Goal: Task Accomplishment & Management: Use online tool/utility

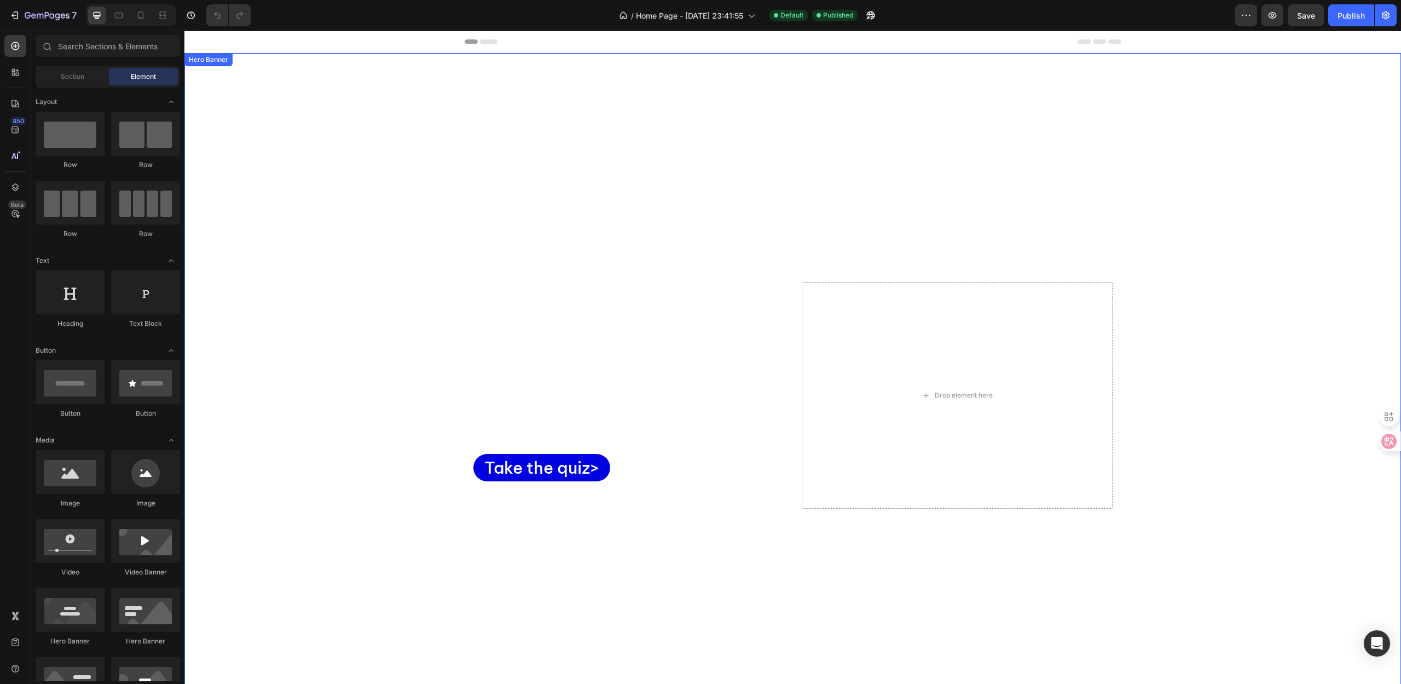
click at [596, 186] on div "Overlay" at bounding box center [792, 395] width 1217 height 684
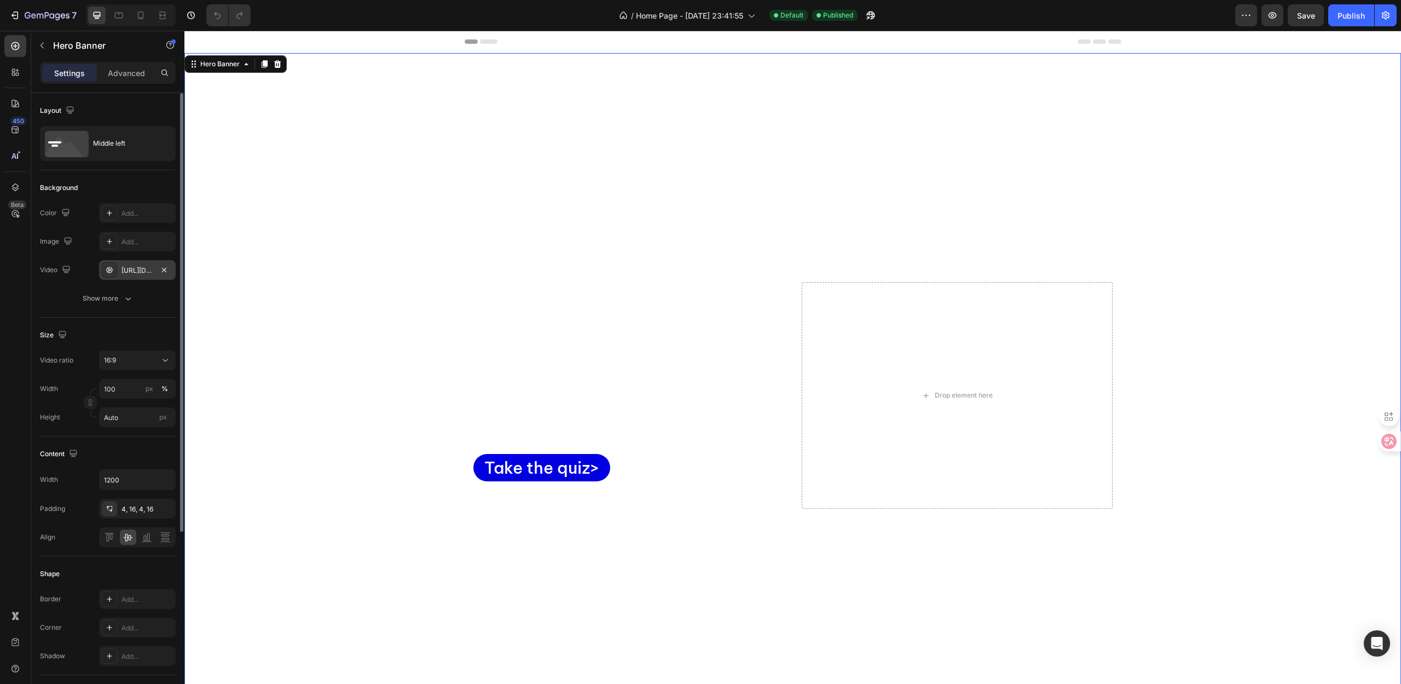
click at [122, 272] on div "[URL][DOMAIN_NAME]" at bounding box center [138, 270] width 32 height 10
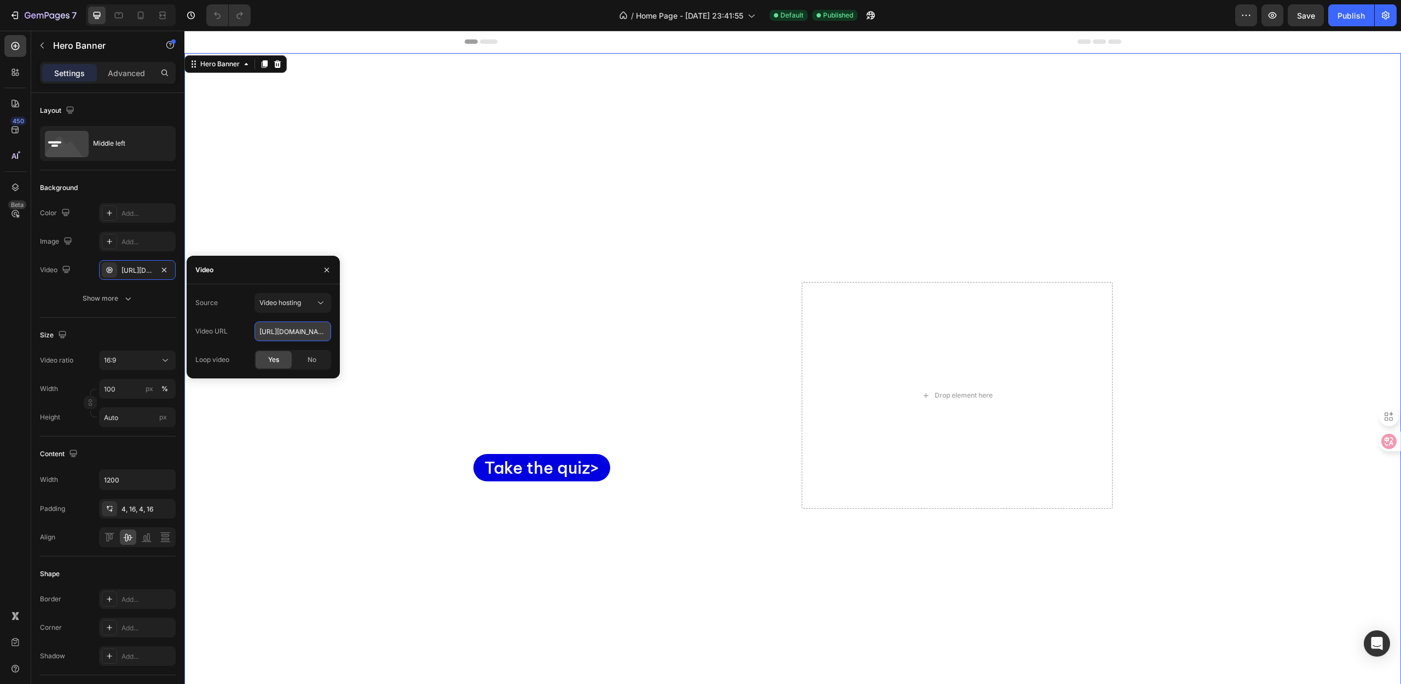
click at [284, 334] on input "[URL][DOMAIN_NAME]" at bounding box center [293, 331] width 77 height 20
paste input "[DOMAIN_NAME]"
type input "[URL][DOMAIN_NAME]"
click at [222, 331] on div "Video URL" at bounding box center [211, 331] width 32 height 10
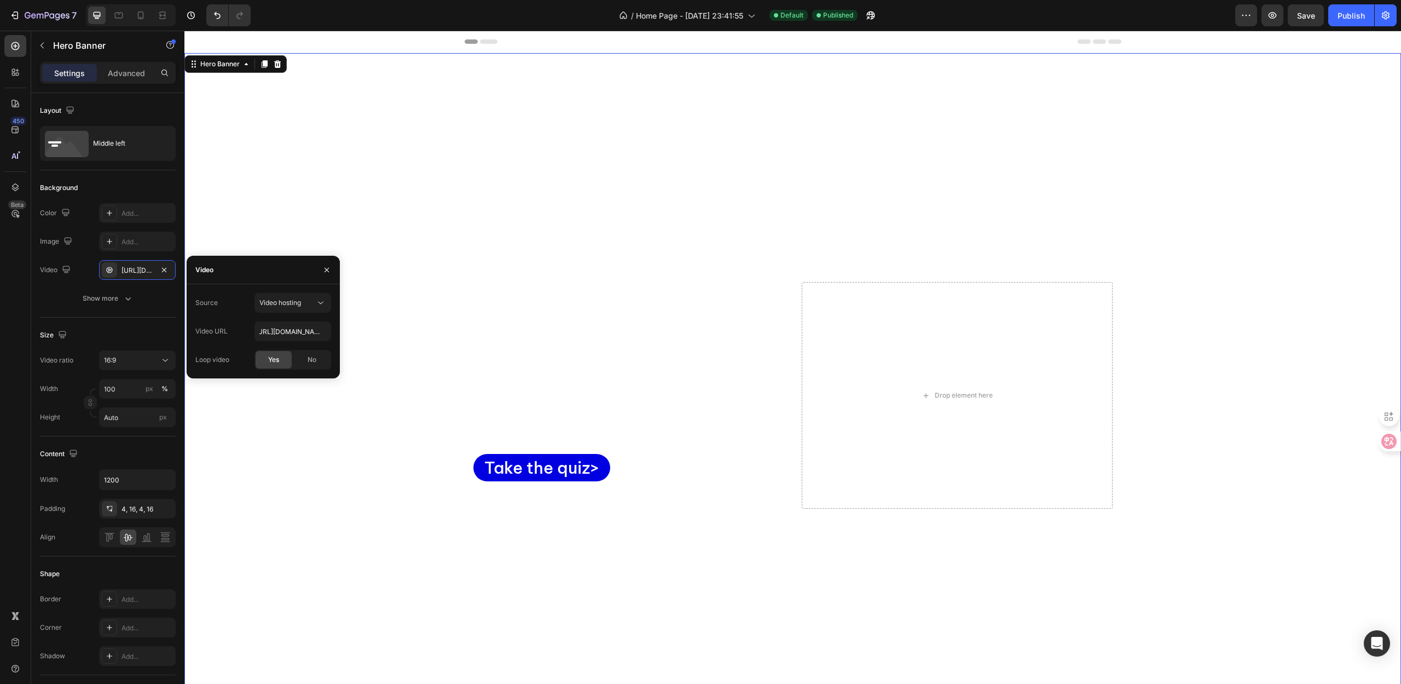
scroll to position [0, 0]
click at [224, 321] on div "Video URL [URL][DOMAIN_NAME]" at bounding box center [263, 331] width 136 height 20
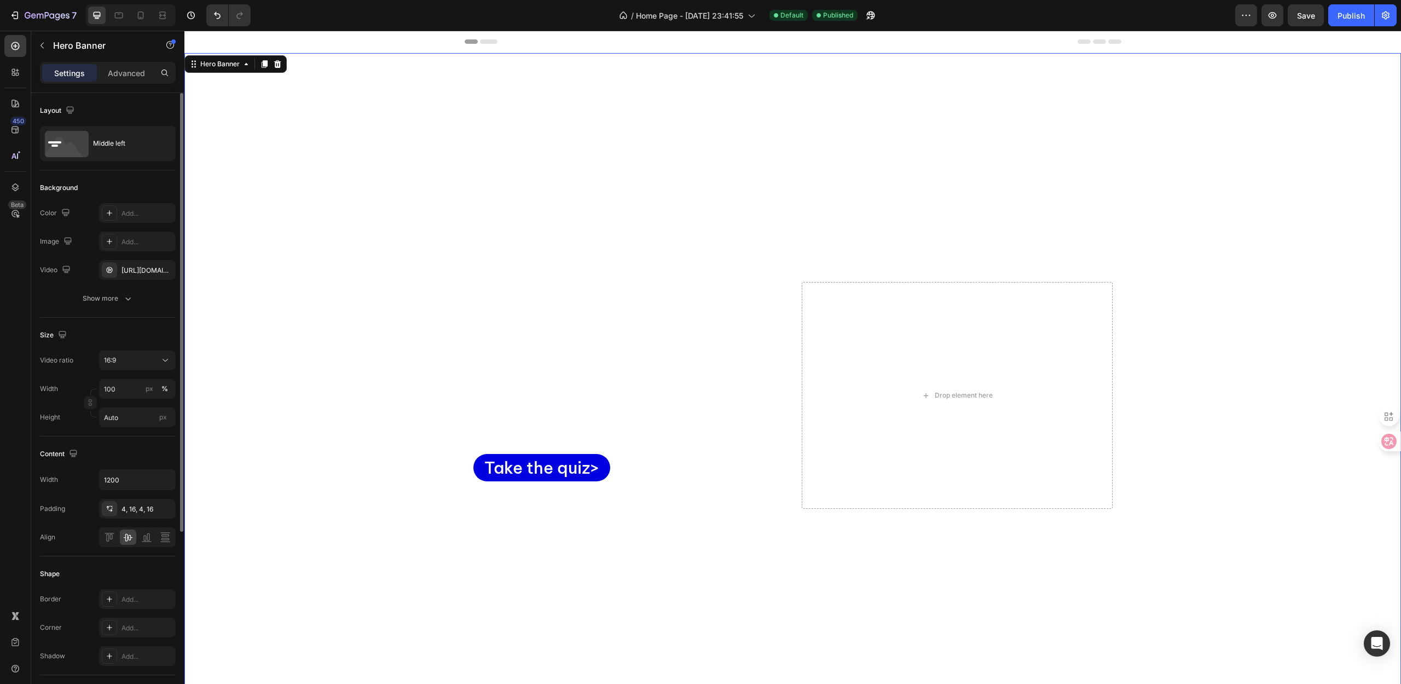
click at [369, 239] on div "Overlay" at bounding box center [792, 395] width 1217 height 684
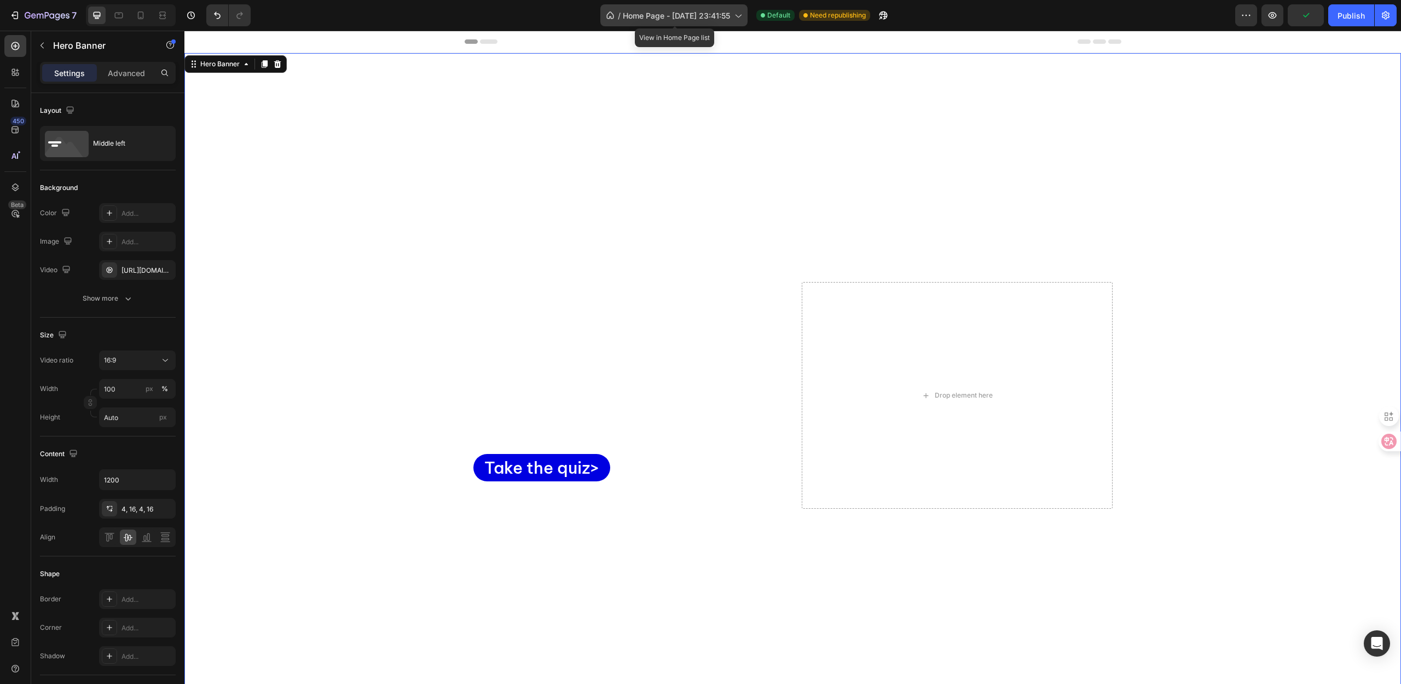
click at [683, 13] on span "Home Page - [DATE] 23:41:55" at bounding box center [676, 15] width 107 height 11
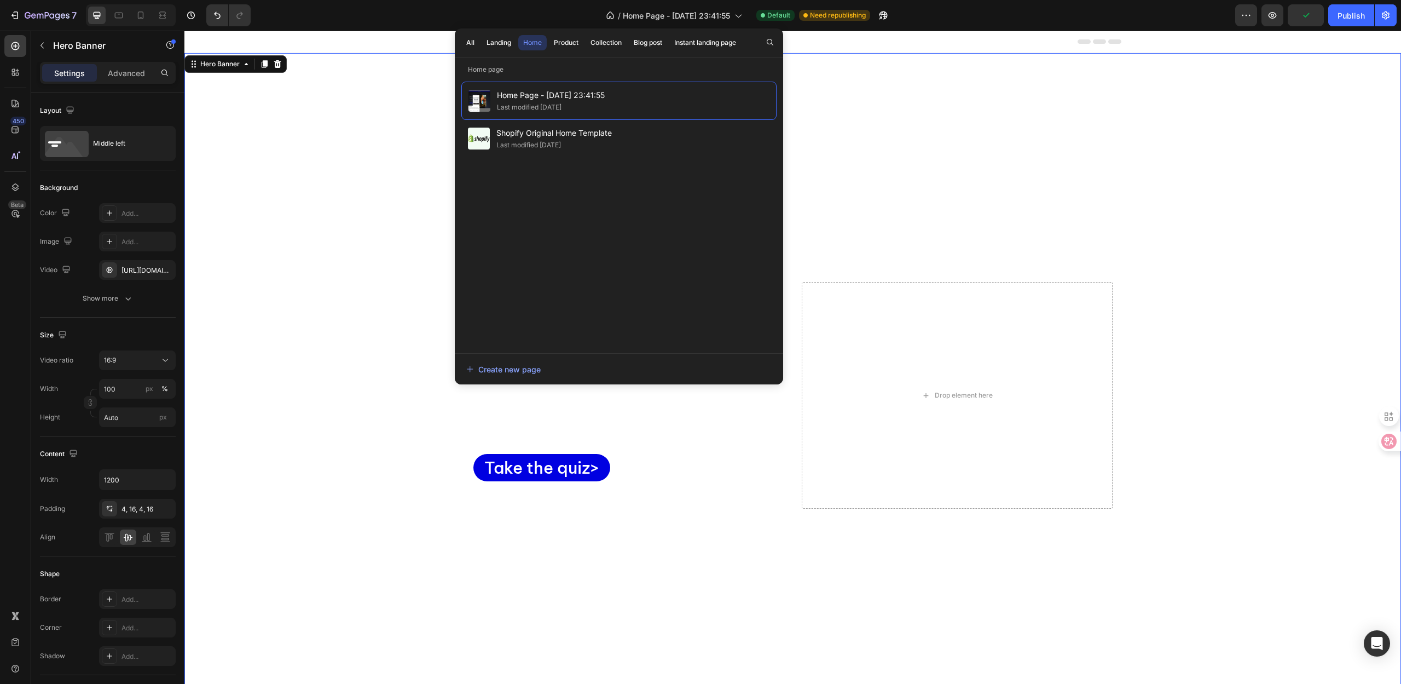
click at [367, 9] on div "/ Home Page - [DATE] 23:41:55 Default Need republishing" at bounding box center [747, 15] width 976 height 22
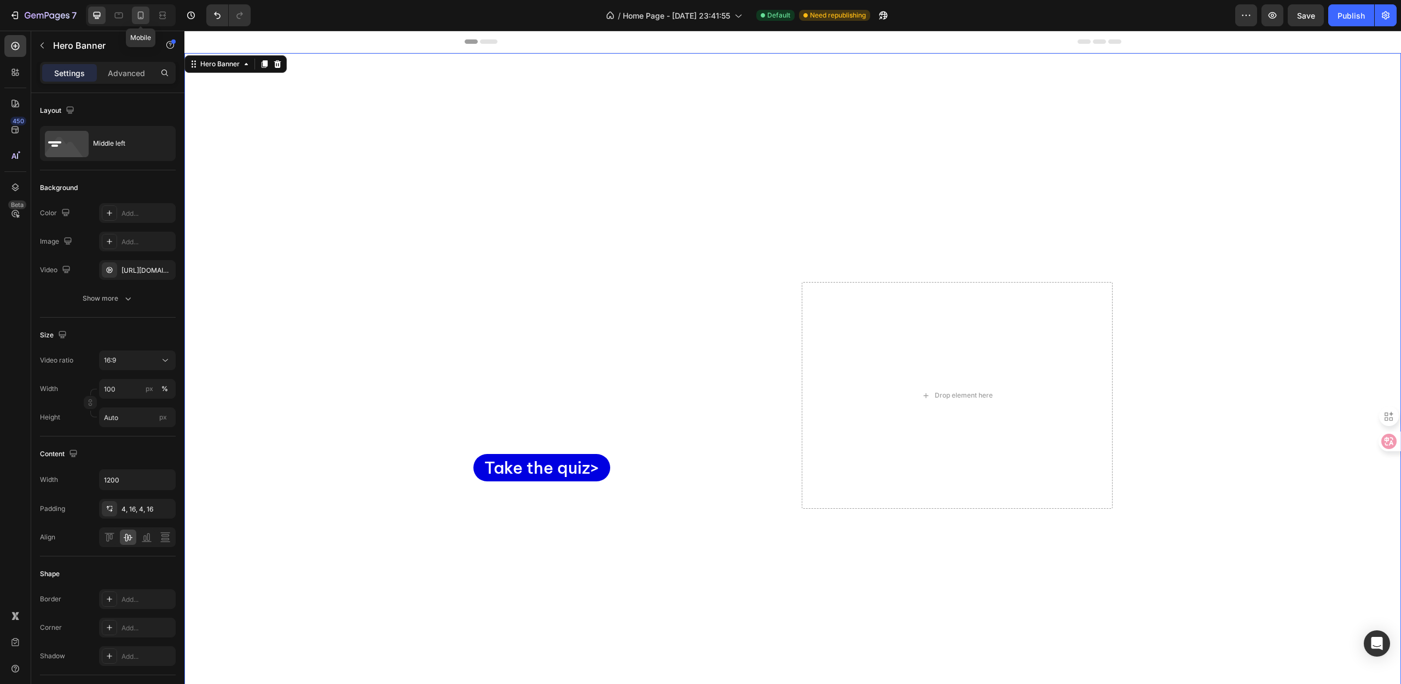
click at [138, 19] on icon at bounding box center [140, 15] width 11 height 11
type input "100%"
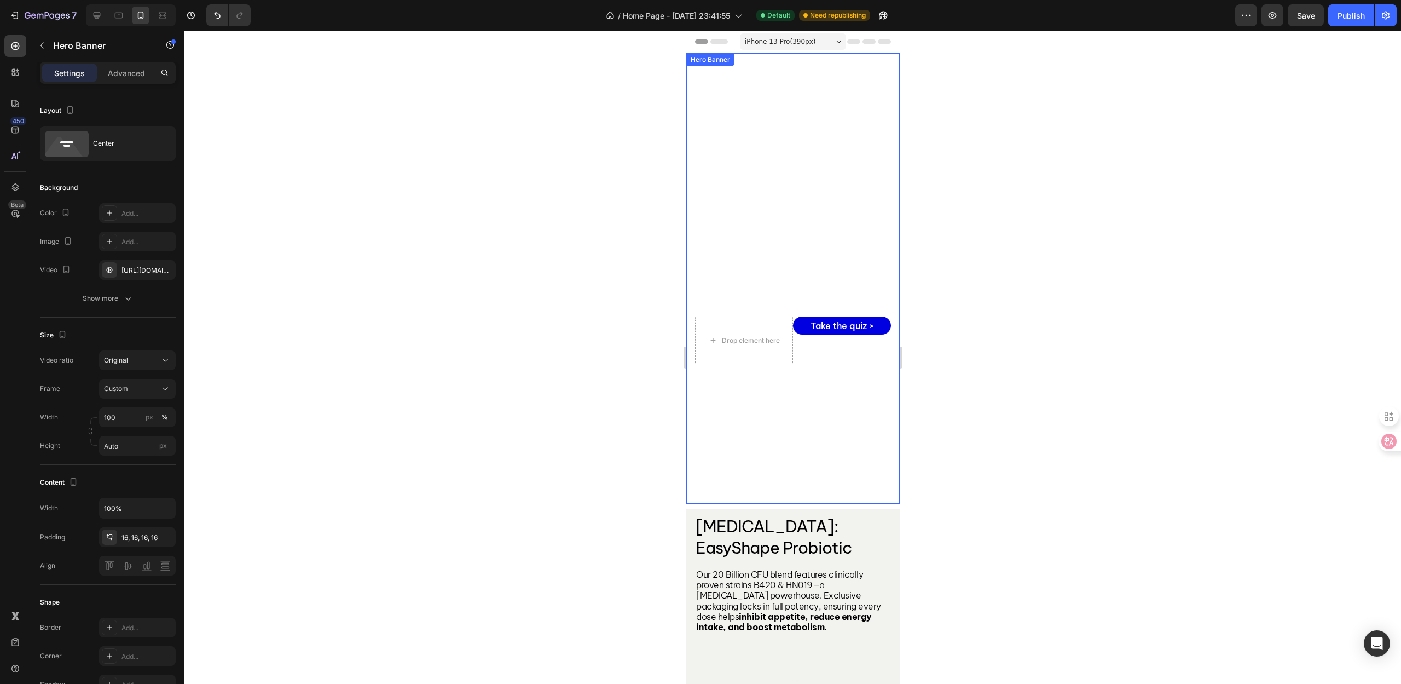
click at [702, 286] on div "Explore EasyShape Probiotics Heading Our Pioneering [MEDICAL_DATA] Solution Tex…" at bounding box center [793, 213] width 196 height 302
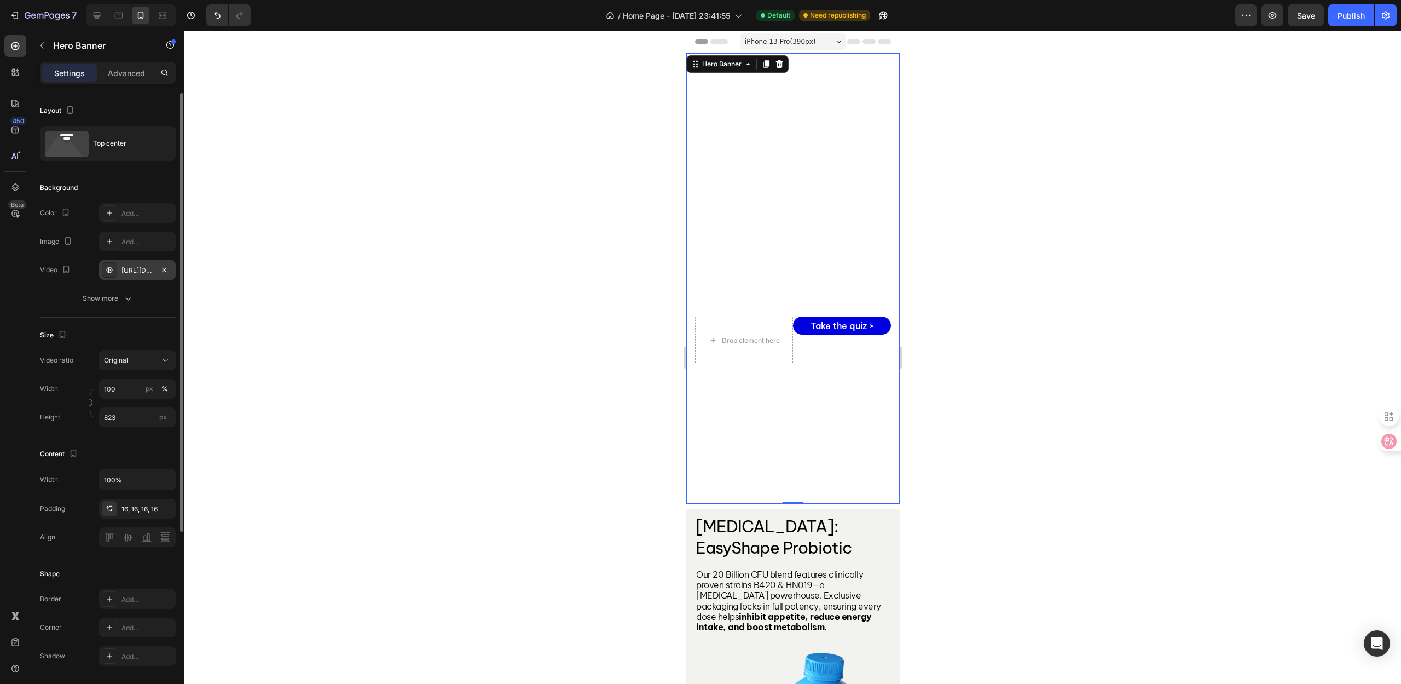
click at [121, 265] on div "[URL][DOMAIN_NAME]" at bounding box center [137, 270] width 77 height 20
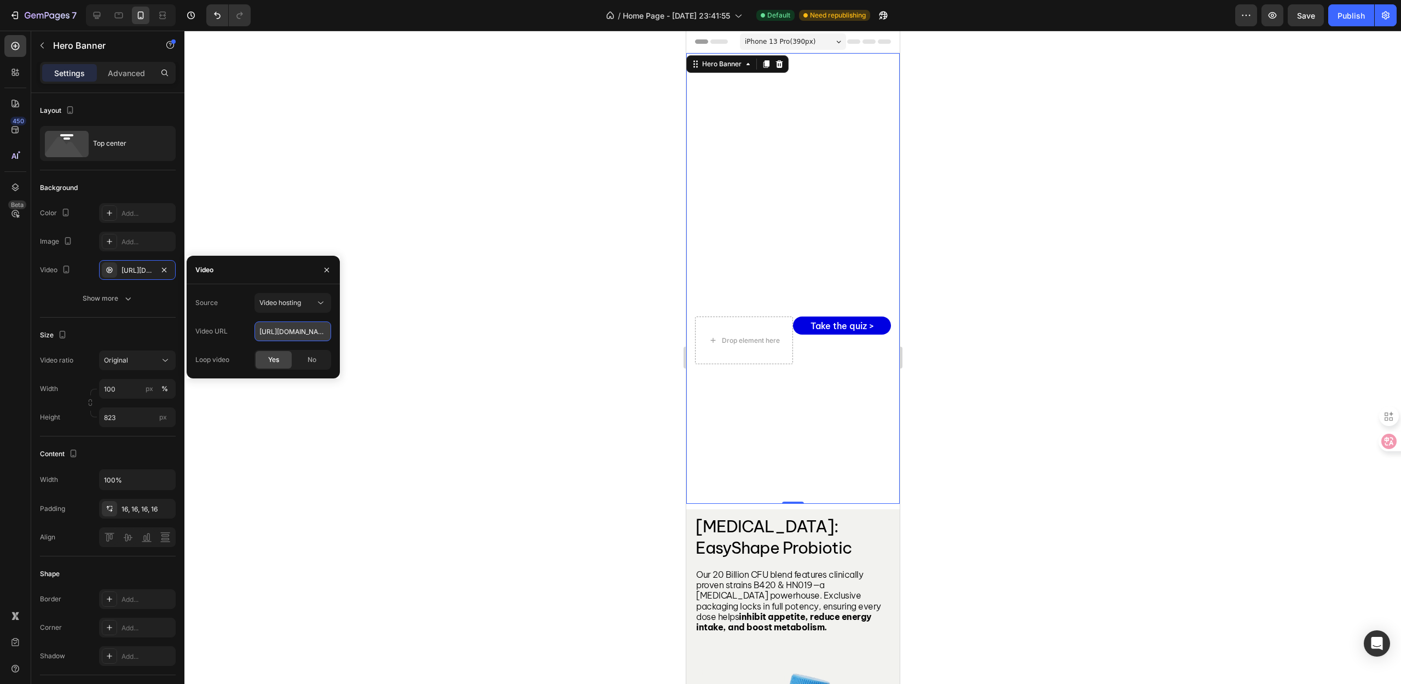
click at [294, 332] on input "[URL][DOMAIN_NAME]" at bounding box center [293, 331] width 77 height 20
paste input "[DOMAIN_NAME]"
type input "[URL][DOMAIN_NAME]"
click at [215, 339] on div "Video URL" at bounding box center [211, 331] width 32 height 18
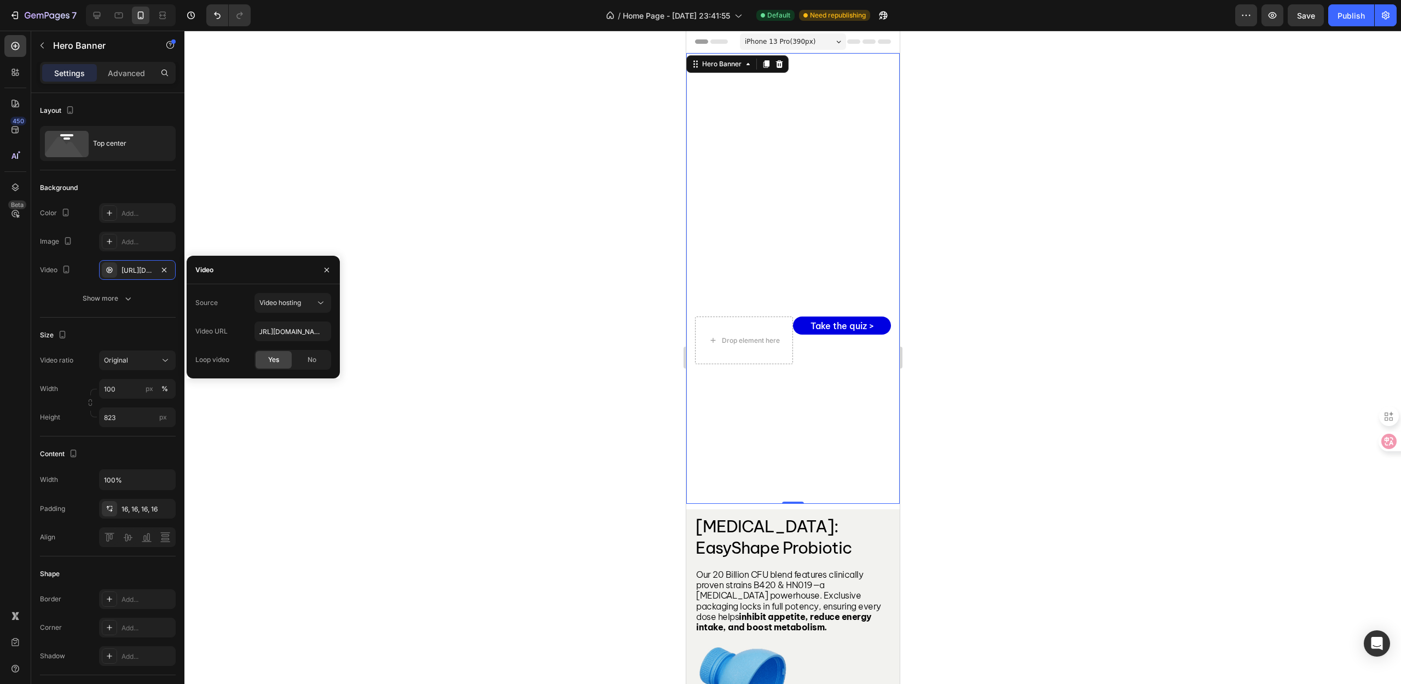
scroll to position [0, 0]
click at [139, 320] on div "Size Video ratio Original Width 100 px % Height 823 px" at bounding box center [108, 376] width 136 height 119
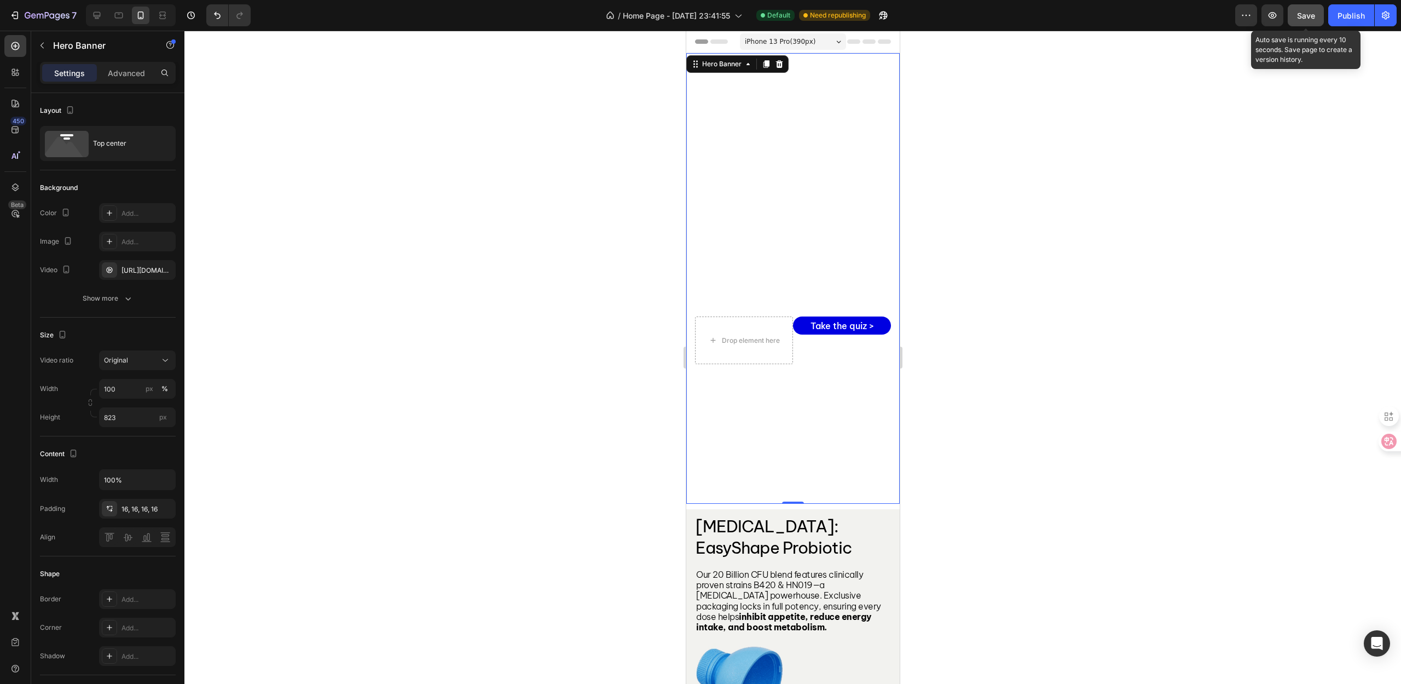
click at [1307, 11] on span "Save" at bounding box center [1306, 15] width 18 height 9
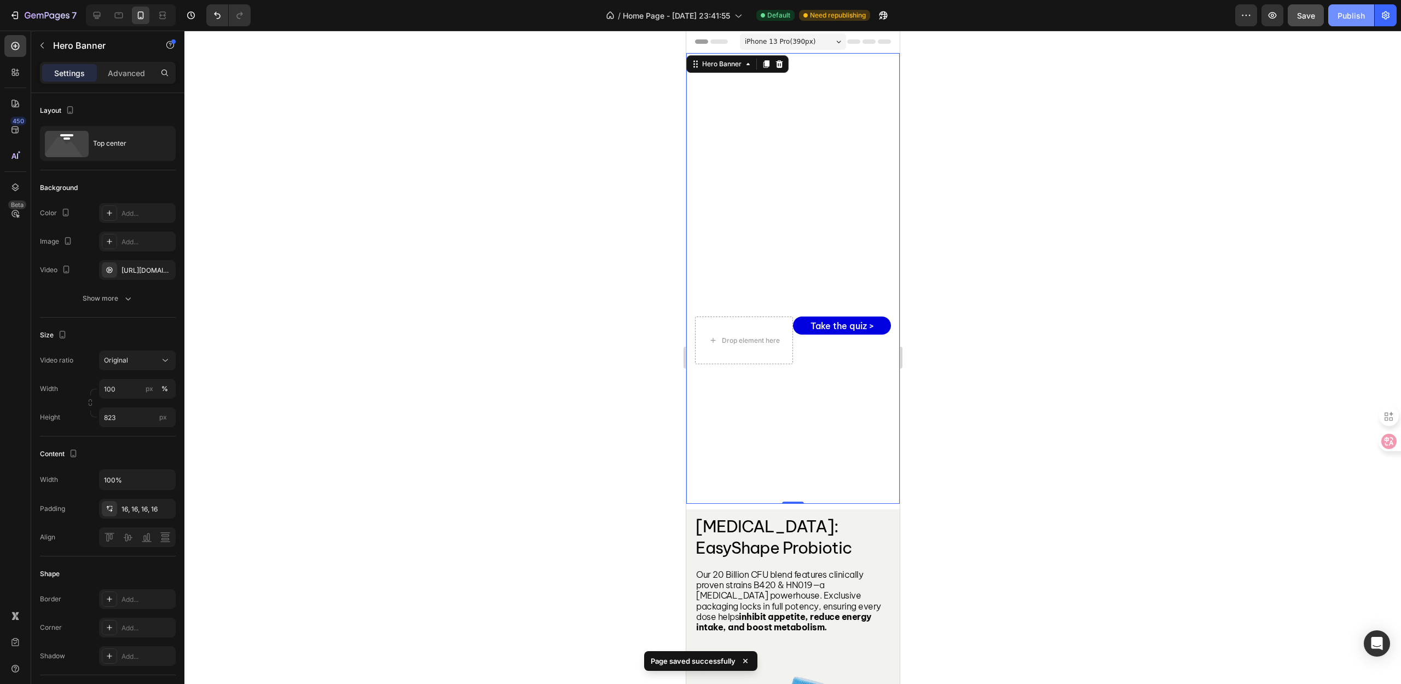
click at [1349, 20] on div "Publish" at bounding box center [1351, 15] width 27 height 11
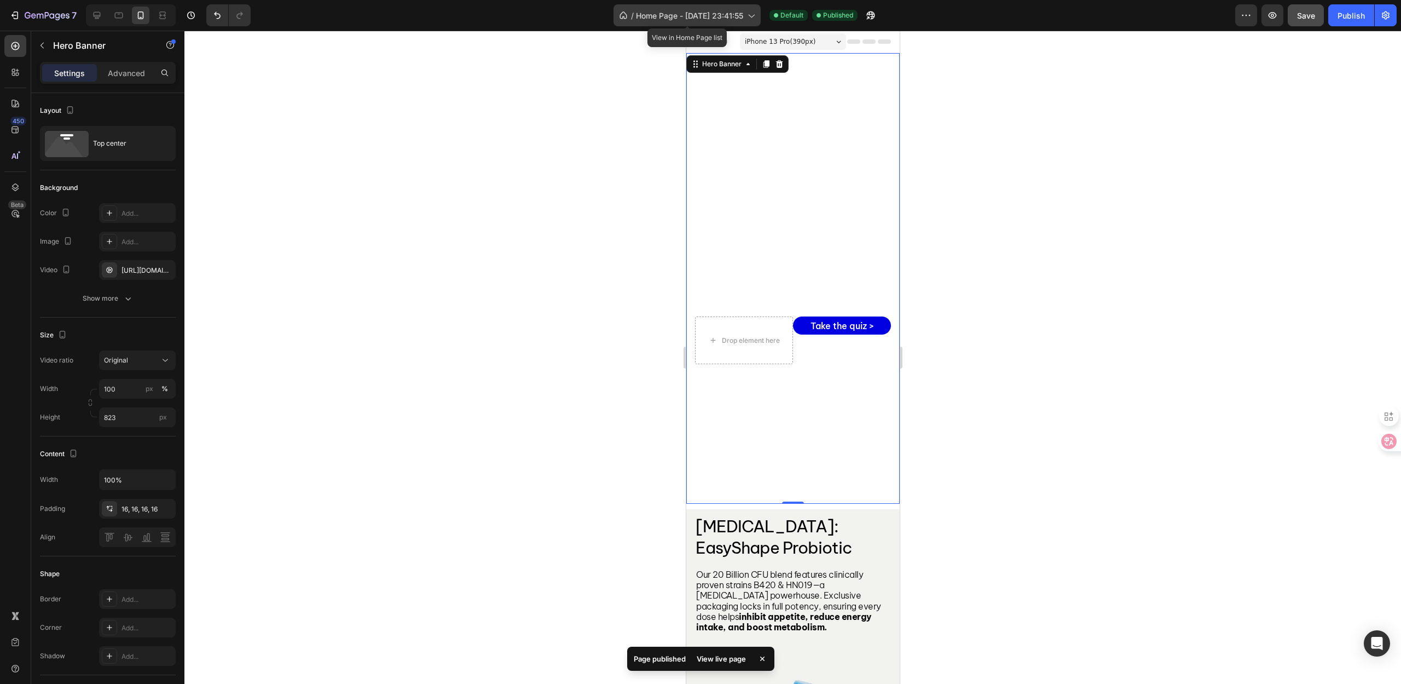
click at [658, 16] on span "Home Page - [DATE] 23:41:55" at bounding box center [689, 15] width 107 height 11
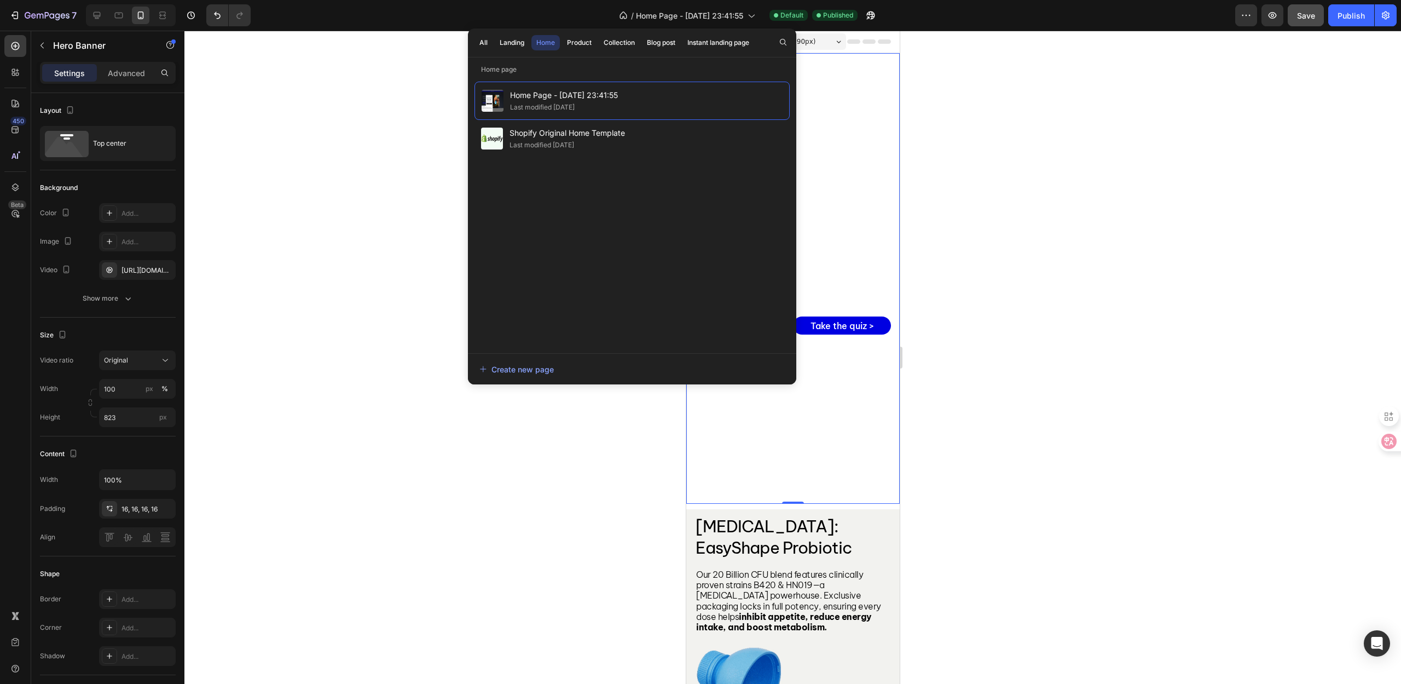
click at [309, 214] on div at bounding box center [792, 357] width 1217 height 653
